Goal: Transaction & Acquisition: Subscribe to service/newsletter

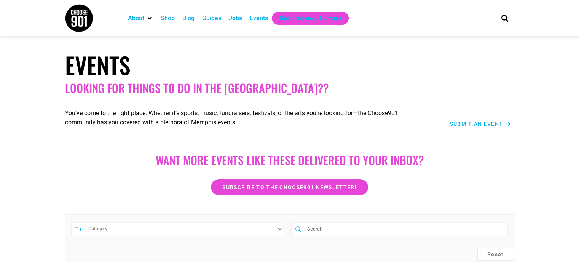
scroll to position [1, 0]
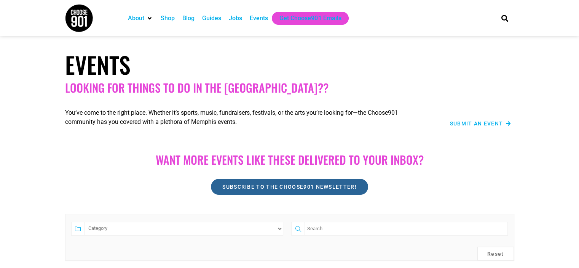
click at [267, 190] on link "Subscribe to the Choose901 newsletter!" at bounding box center [289, 187] width 157 height 16
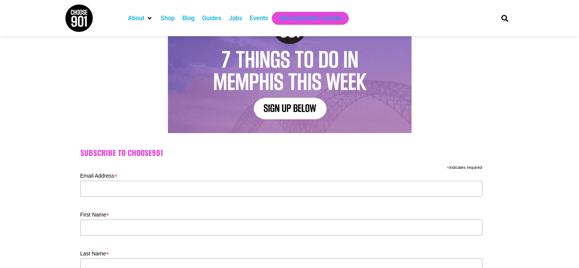
scroll to position [97, 0]
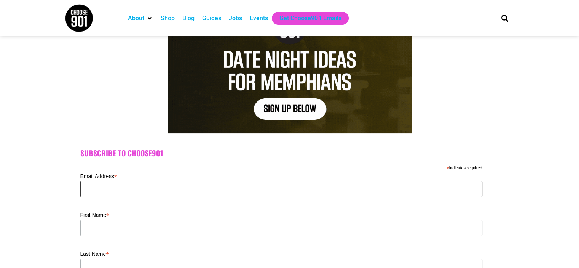
click at [111, 184] on input "Email Address *" at bounding box center [281, 189] width 402 height 16
type input "rockie@4standardelectric.com"
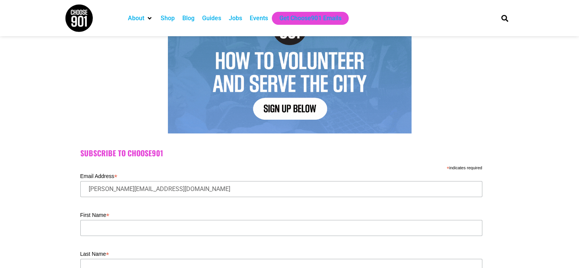
type input "Rockie"
type input "Reinach"
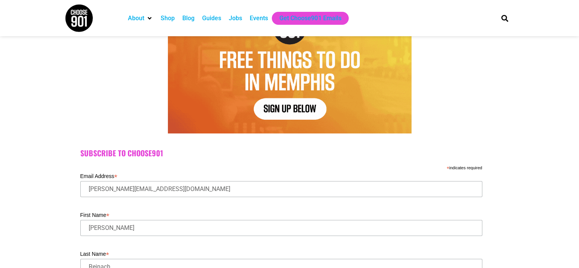
type input "38126"
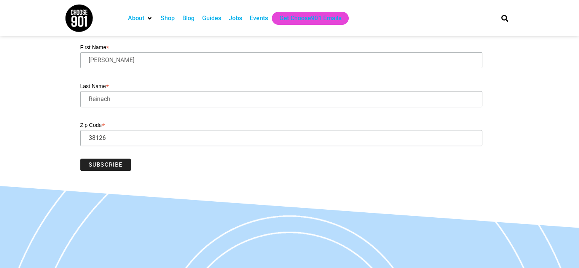
scroll to position [265, 0]
click at [105, 159] on input "Subscribe" at bounding box center [105, 164] width 51 height 12
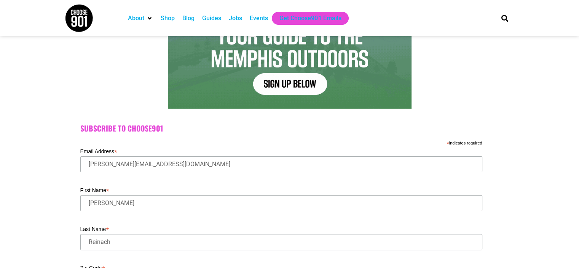
scroll to position [0, 0]
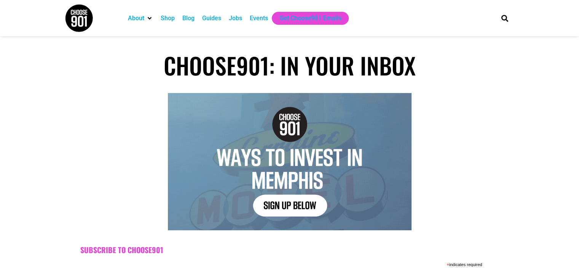
click at [257, 18] on div "Events" at bounding box center [259, 18] width 18 height 9
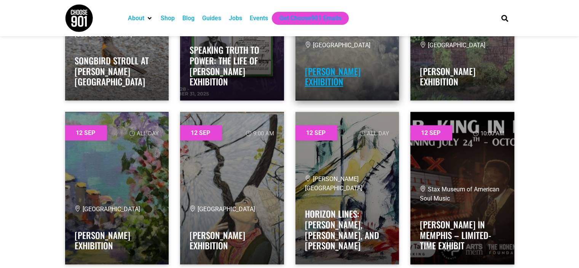
scroll to position [1666, 0]
